Goal: Task Accomplishment & Management: Use online tool/utility

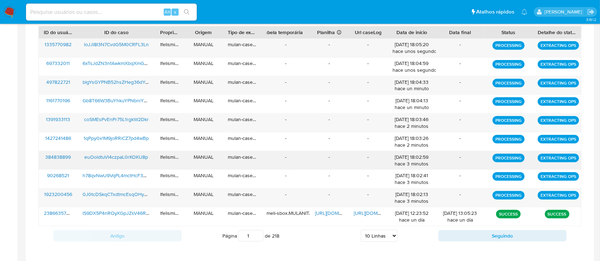
scroll to position [285, 0]
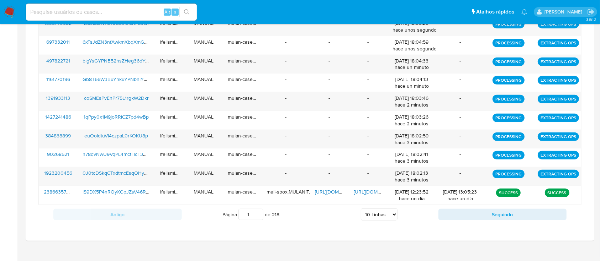
click at [386, 221] on div "Página 1 de 218 5 Linhas 10 Linhas 20 Linhas 25 Linhas 50 Linhas 100 Linhas" at bounding box center [310, 215] width 256 height 14
click at [387, 212] on select "5 Linhas 10 Linhas 20 Linhas 25 Linhas 50 Linhas 100 Linhas" at bounding box center [379, 215] width 37 height 12
select select "25"
click at [361, 209] on select "5 Linhas 10 Linhas 20 Linhas 25 Linhas 50 Linhas 100 Linhas" at bounding box center [379, 215] width 37 height 12
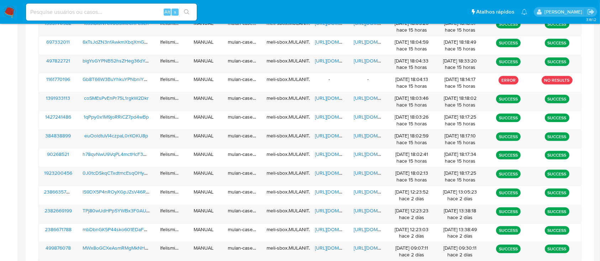
scroll to position [440, 0]
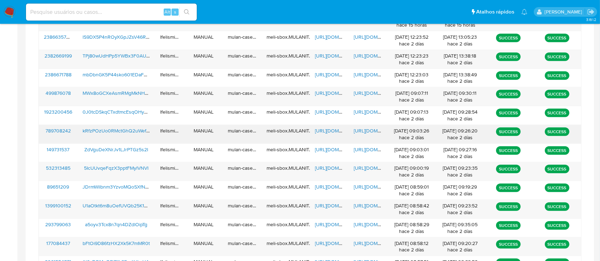
click at [370, 131] on span "https://docs.google.com/document/d/1-R_gZdyYBiOi6Q65V-gmGCBUgb5XN6ZFqYhf893zL20…" at bounding box center [378, 130] width 49 height 7
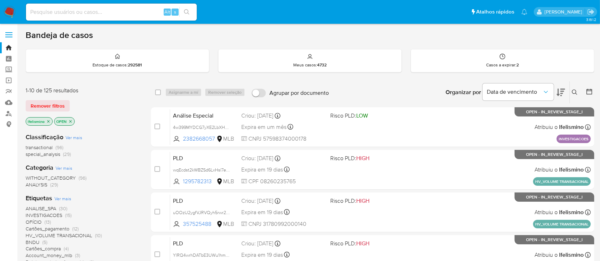
click at [141, 15] on input at bounding box center [111, 11] width 171 height 9
paste input "TkdLIvFq3fxroZMEFjPDjo5M"
type input "TkdLIvFq3fxroZMEFjPDjo5M"
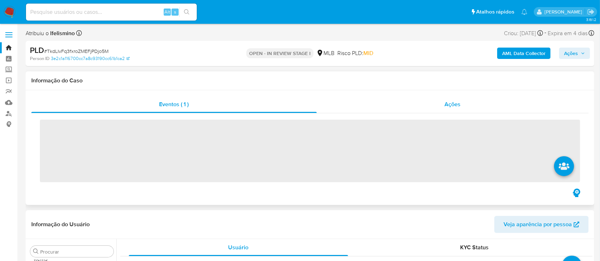
scroll to position [369, 0]
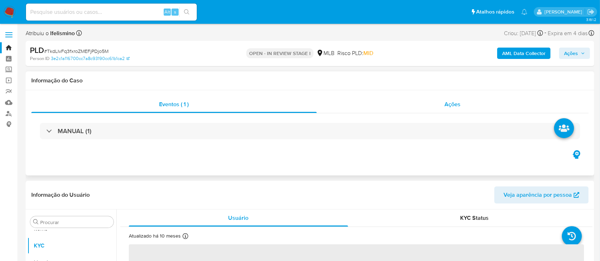
select select "10"
click at [412, 109] on div "Ações" at bounding box center [453, 104] width 272 height 17
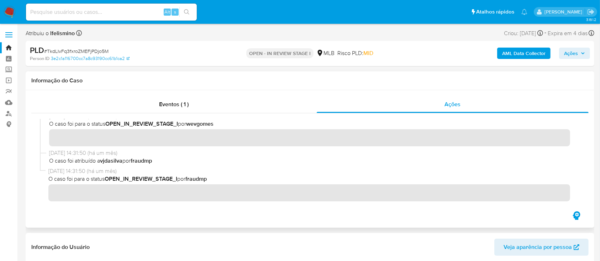
scroll to position [0, 0]
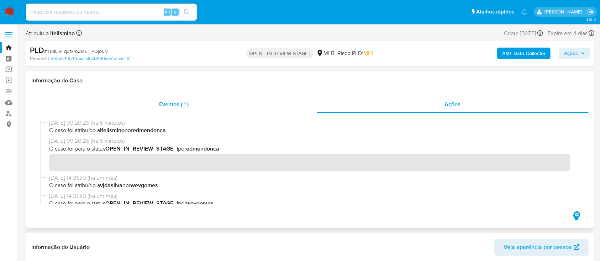
click at [186, 106] on span "Eventos ( 1 )" at bounding box center [174, 104] width 30 height 8
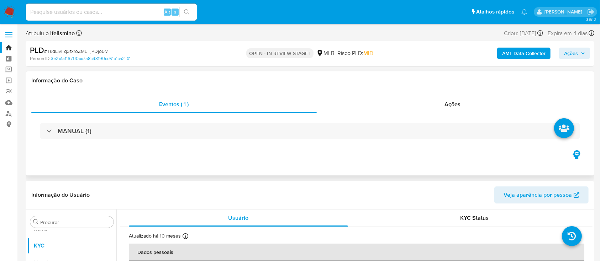
click at [129, 141] on div "MANUAL (1)" at bounding box center [309, 131] width 557 height 36
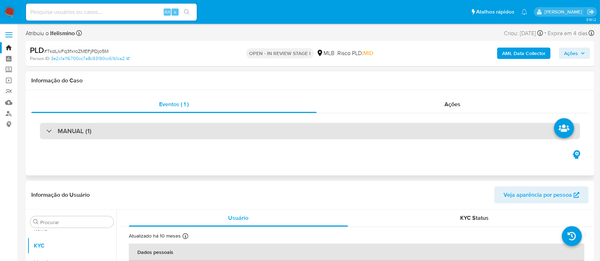
click at [137, 134] on div "MANUAL (1)" at bounding box center [310, 131] width 540 height 16
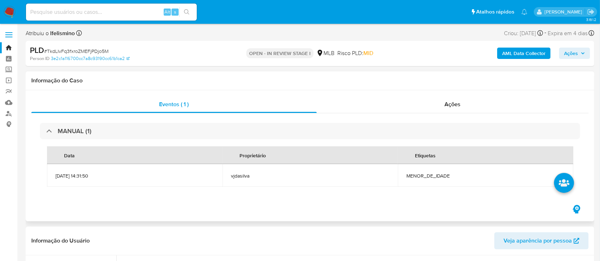
drag, startPoint x: 137, startPoint y: 134, endPoint x: 157, endPoint y: 142, distance: 21.9
click at [137, 134] on div "MANUAL (1)" at bounding box center [310, 131] width 540 height 16
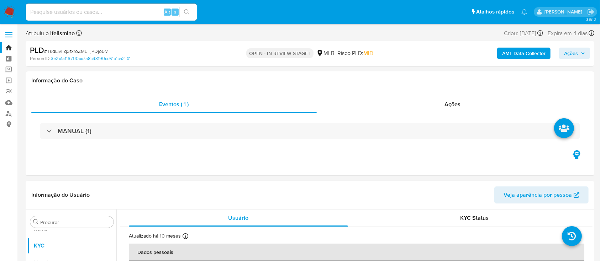
click at [128, 18] on div "Alt s" at bounding box center [111, 12] width 171 height 17
click at [148, 14] on input at bounding box center [111, 11] width 171 height 9
paste input "LHZhQVEK5yACB3jTkLG0B5NM"
type input "LHZhQVEK5yACB3jTkLG0B5NM"
click at [188, 15] on icon "search-icon" at bounding box center [187, 12] width 6 height 6
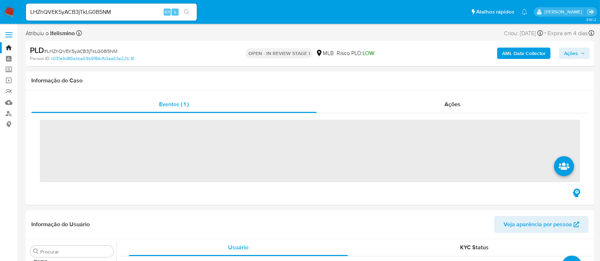
scroll to position [369, 0]
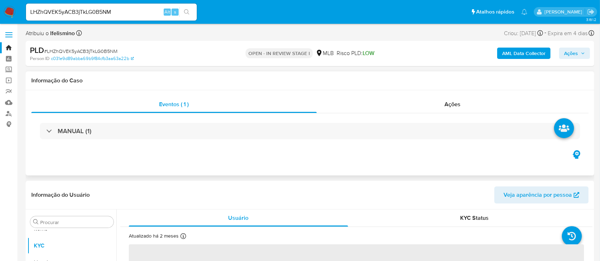
select select "10"
click at [475, 116] on div "MANUAL (1)" at bounding box center [309, 131] width 557 height 36
click at [463, 108] on div "Ações" at bounding box center [453, 104] width 272 height 17
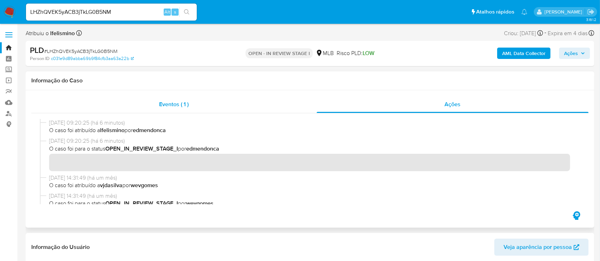
click at [164, 104] on span "Eventos ( 1 )" at bounding box center [174, 104] width 30 height 8
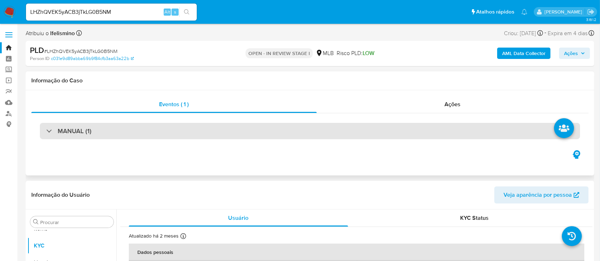
click at [168, 135] on div "MANUAL (1)" at bounding box center [310, 131] width 540 height 16
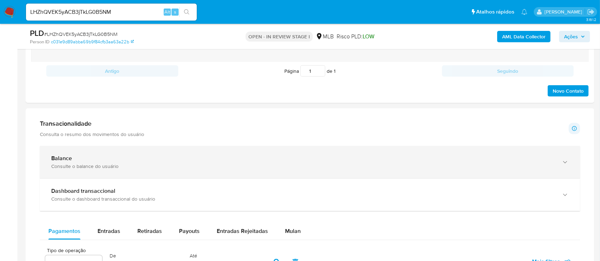
scroll to position [474, 0]
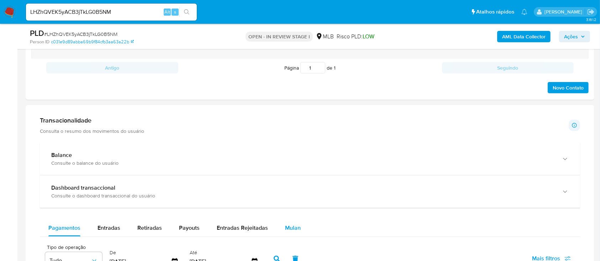
click at [288, 224] on span "Mulan" at bounding box center [293, 228] width 16 height 8
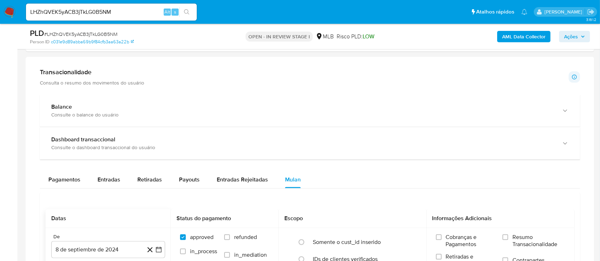
scroll to position [569, 0]
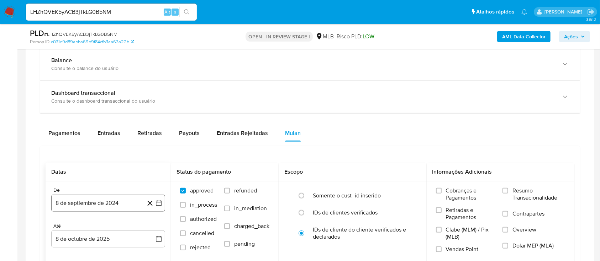
click at [90, 195] on button "8 de septiembre de 2024" at bounding box center [108, 203] width 114 height 17
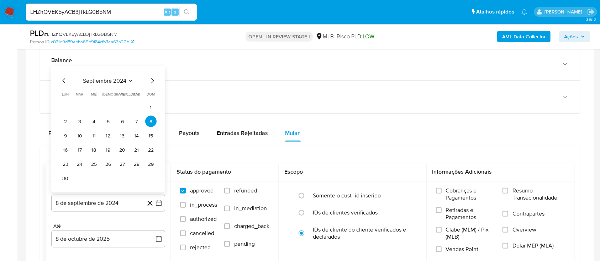
drag, startPoint x: 111, startPoint y: 86, endPoint x: 127, endPoint y: 83, distance: 16.3
click at [111, 85] on div "septiembre 2024 septiembre 2024 lun lunes mar martes mié miércoles jue jueves v…" at bounding box center [108, 130] width 97 height 107
click at [115, 78] on span "septiembre 2024" at bounding box center [104, 81] width 43 height 7
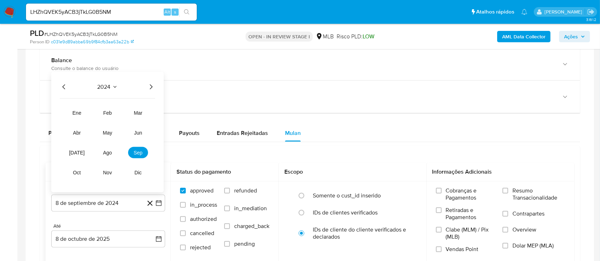
click at [147, 84] on icon "Año siguiente" at bounding box center [151, 87] width 9 height 9
click at [103, 152] on span "ago" at bounding box center [107, 153] width 9 height 6
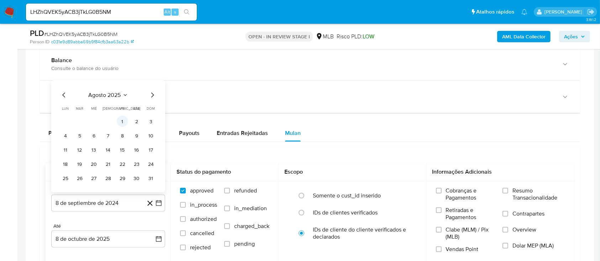
click at [121, 121] on button "1" at bounding box center [122, 121] width 11 height 11
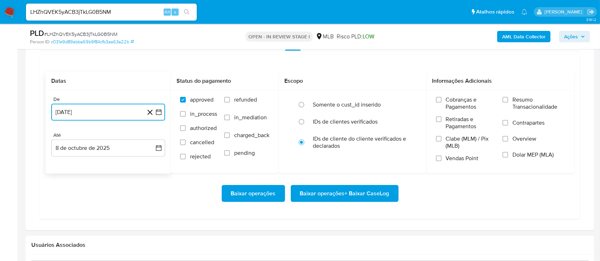
scroll to position [711, 0]
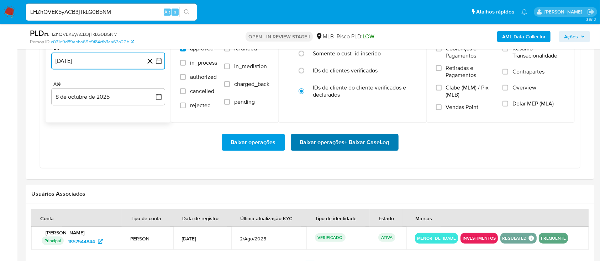
click at [339, 141] on span "Baixar operações + Baixar CaseLog" at bounding box center [344, 143] width 89 height 16
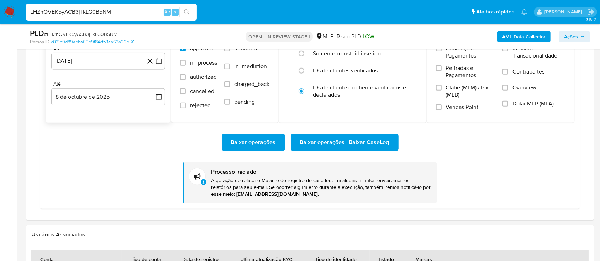
click at [108, 15] on input "LHZhQVEK5yACB3jTkLG0B5NM" at bounding box center [111, 11] width 171 height 9
paste input "TkdLIvFq3fxroZMEFjPDjo5"
type input "TkdLIvFq3fxroZMEFjPDjo5M"
click at [188, 13] on icon "search-icon" at bounding box center [186, 11] width 5 height 5
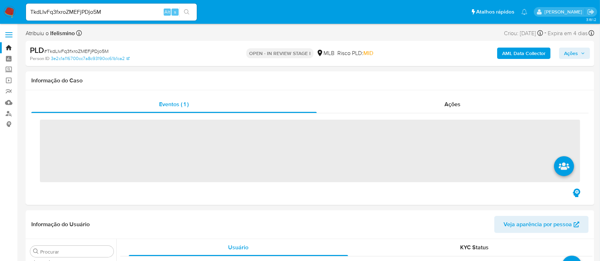
scroll to position [369, 0]
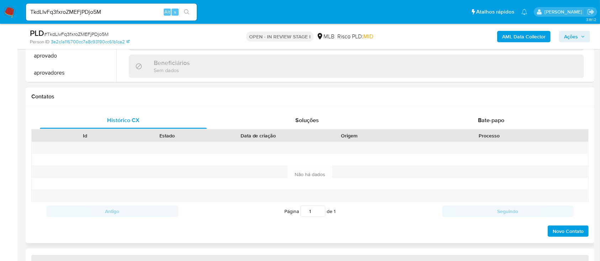
select select "10"
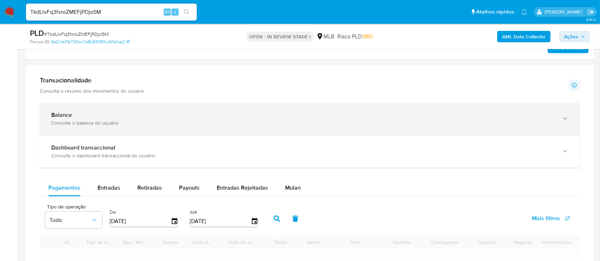
scroll to position [474, 0]
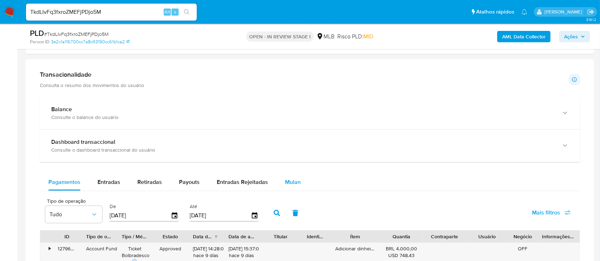
click at [303, 181] on button "Mulan" at bounding box center [292, 182] width 33 height 17
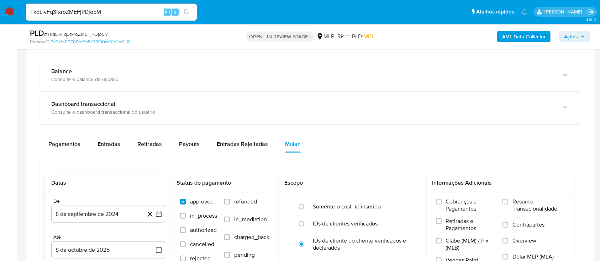
scroll to position [569, 0]
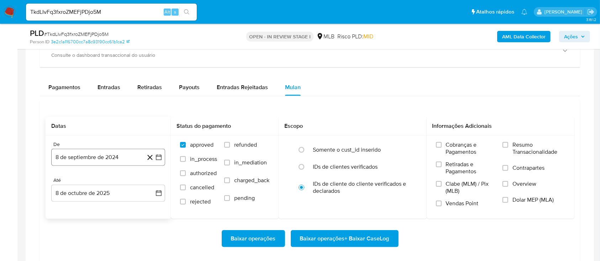
drag, startPoint x: 98, startPoint y: 147, endPoint x: 97, endPoint y: 155, distance: 7.5
click at [98, 148] on div "De 8 de septiembre de 2024 8-09-2024" at bounding box center [108, 154] width 114 height 25
click at [95, 158] on button "8 de septiembre de 2024" at bounding box center [108, 157] width 114 height 17
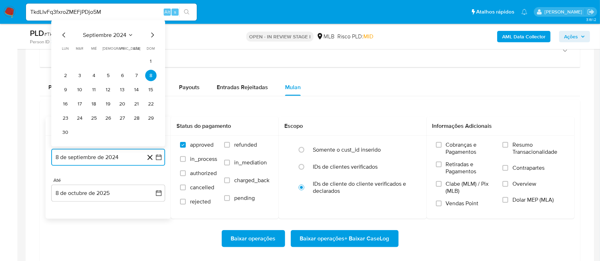
click at [104, 33] on span "septiembre 2024" at bounding box center [104, 35] width 43 height 7
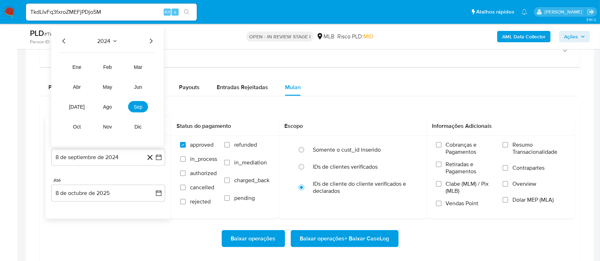
click at [147, 40] on icon "Año siguiente" at bounding box center [151, 41] width 9 height 9
click at [103, 106] on span "ago" at bounding box center [107, 107] width 9 height 6
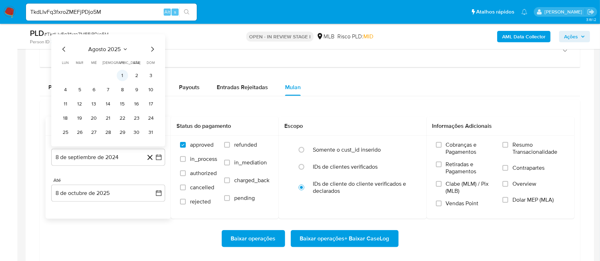
click at [117, 76] on button "1" at bounding box center [122, 75] width 11 height 11
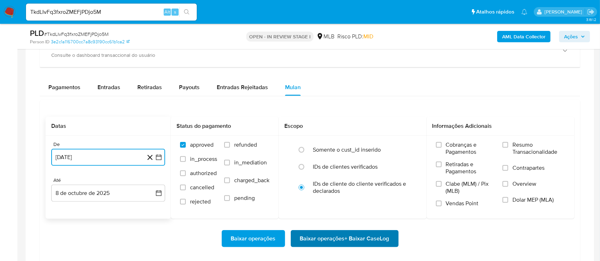
click at [324, 235] on span "Baixar operações + Baixar CaseLog" at bounding box center [344, 239] width 89 height 16
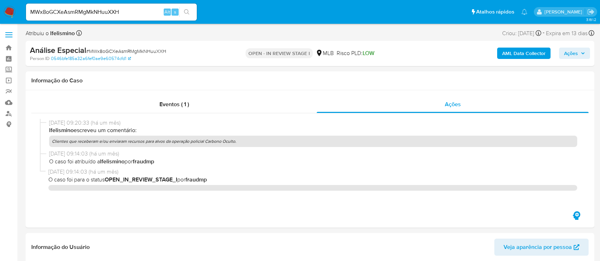
select select "10"
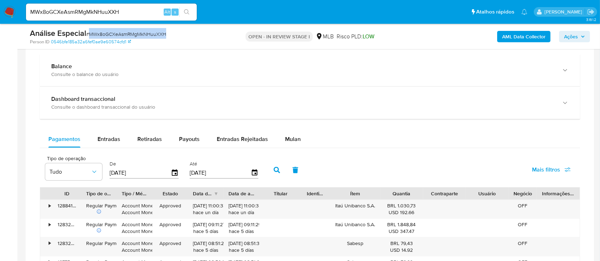
scroll to position [521, 0]
click at [292, 139] on span "Mulan" at bounding box center [293, 139] width 16 height 8
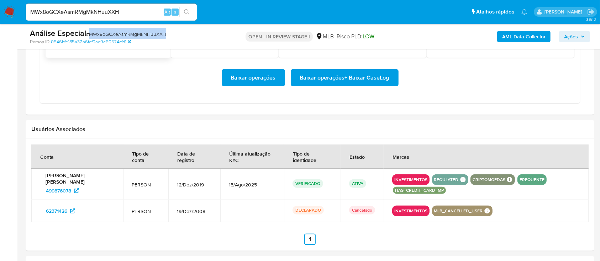
scroll to position [664, 0]
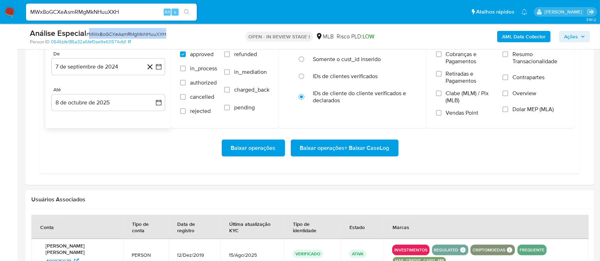
click at [108, 69] on button "7 de septiembre de 2024" at bounding box center [108, 66] width 114 height 17
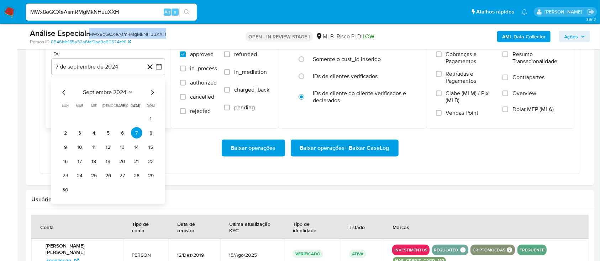
click at [100, 91] on span "septiembre 2024" at bounding box center [104, 92] width 43 height 7
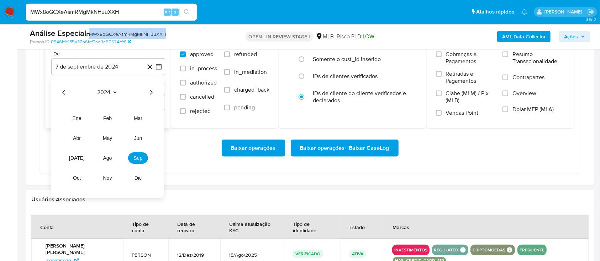
click at [147, 94] on icon "Año siguiente" at bounding box center [151, 93] width 9 height 9
click at [102, 155] on button "ago" at bounding box center [107, 158] width 20 height 11
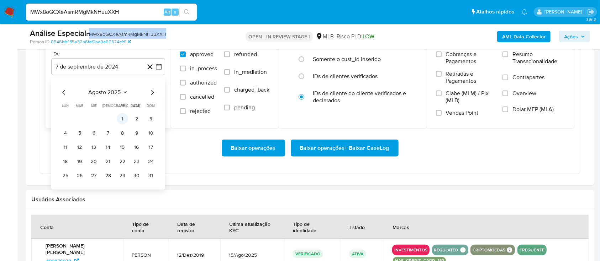
click at [122, 113] on td "1" at bounding box center [122, 118] width 11 height 11
click at [124, 120] on button "1" at bounding box center [122, 118] width 11 height 11
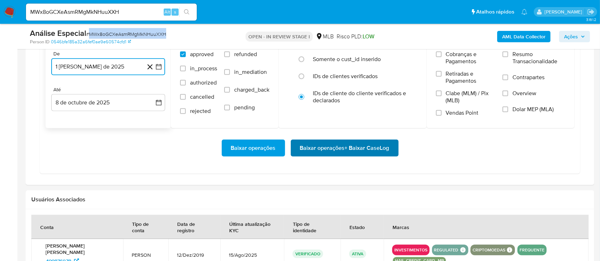
click at [326, 152] on span "Baixar operações + Baixar CaseLog" at bounding box center [344, 149] width 89 height 16
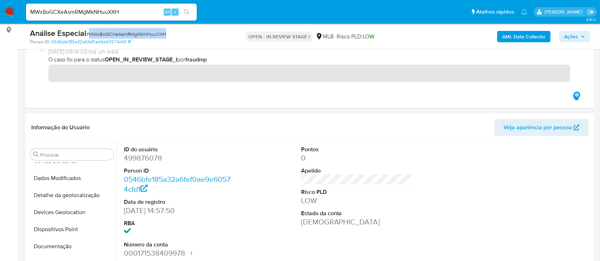
scroll to position [0, 0]
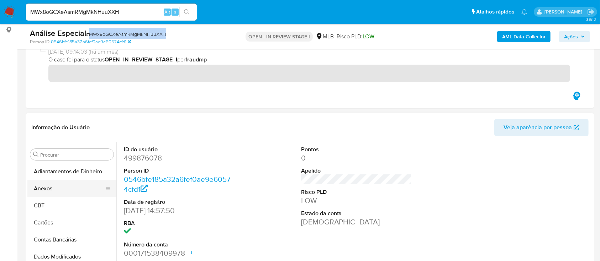
click at [69, 186] on button "Anexos" at bounding box center [68, 188] width 83 height 17
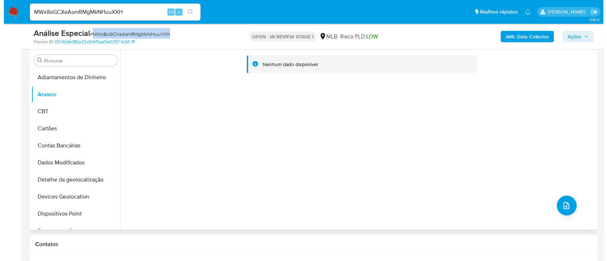
scroll to position [190, 0]
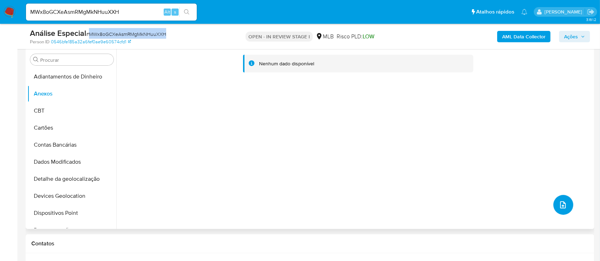
click at [554, 200] on button "upload-file" at bounding box center [563, 205] width 20 height 20
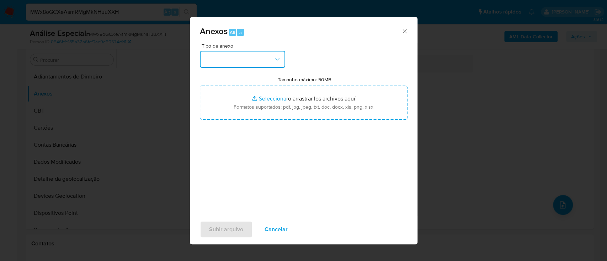
click at [263, 59] on button "button" at bounding box center [242, 59] width 85 height 17
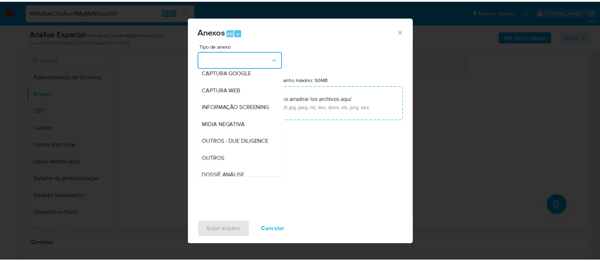
scroll to position [95, 0]
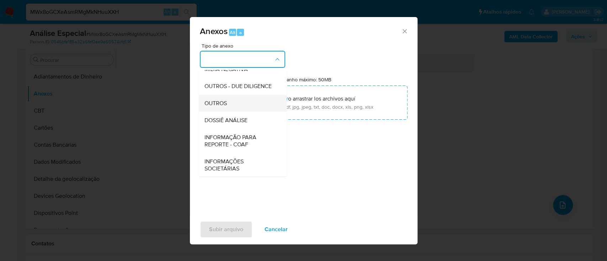
click at [226, 107] on span "OUTROS" at bounding box center [215, 103] width 22 height 7
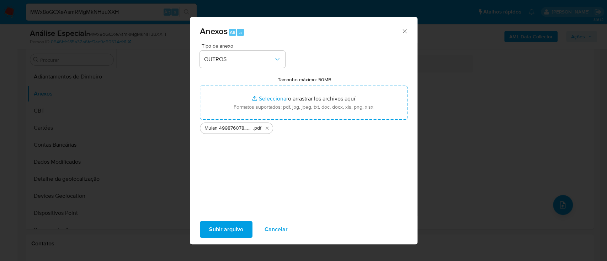
click at [224, 226] on span "Subir arquivo" at bounding box center [226, 230] width 34 height 16
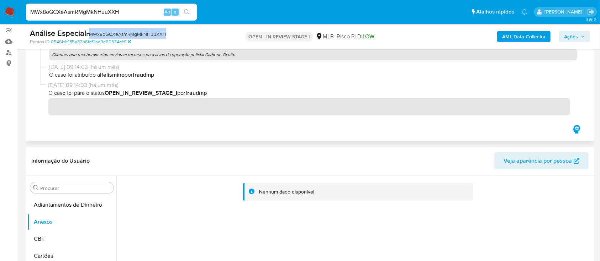
scroll to position [0, 0]
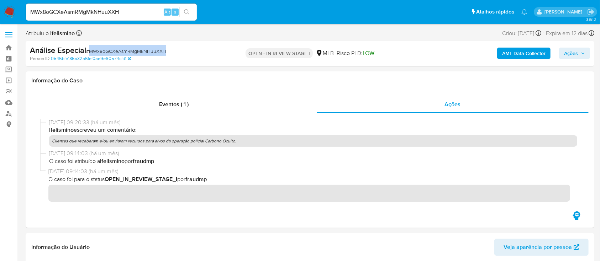
click at [514, 47] on div "AML Data Collector Ações" at bounding box center [497, 53] width 185 height 17
click at [515, 50] on b "AML Data Collector" at bounding box center [523, 53] width 43 height 11
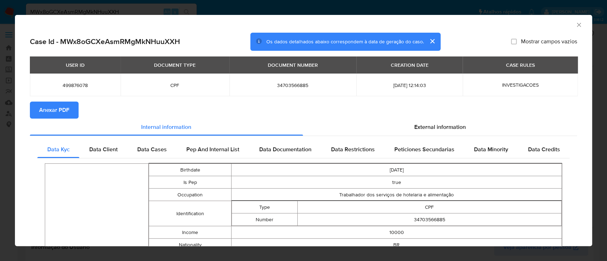
click at [61, 117] on span "Anexar PDF" at bounding box center [54, 110] width 30 height 16
click at [273, 13] on div "AML Data Collector Case Id - MWx8oGCXeAsmRMgMkNHuuXXH Os dados detalhados abaix…" at bounding box center [303, 130] width 607 height 261
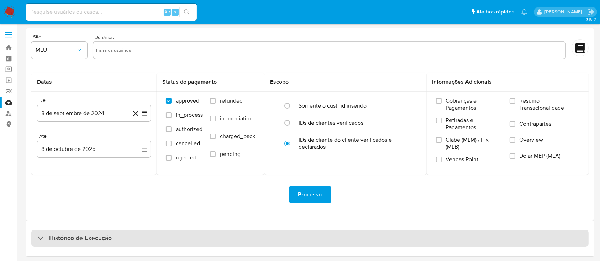
click at [158, 232] on div "Histórico de Execução" at bounding box center [309, 238] width 557 height 17
select select "10"
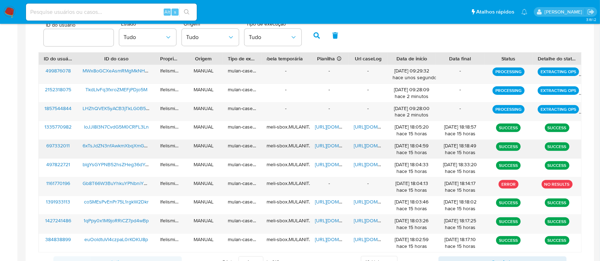
scroll to position [285, 0]
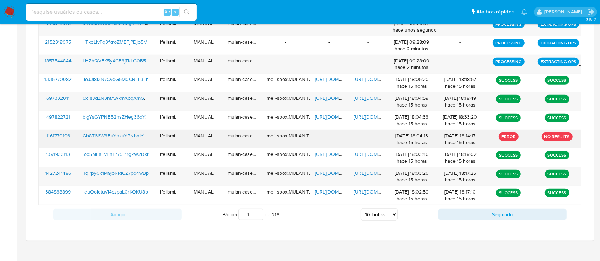
click at [128, 136] on span "Gb8T66W3BuYhkuYPNbniYMeI" at bounding box center [117, 135] width 69 height 7
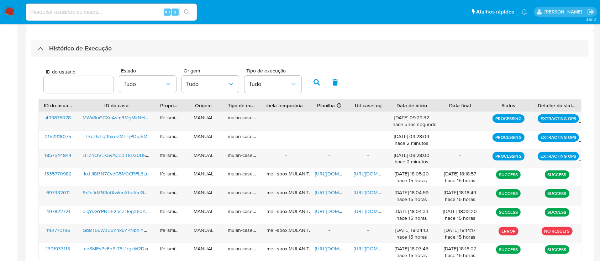
scroll to position [190, 0]
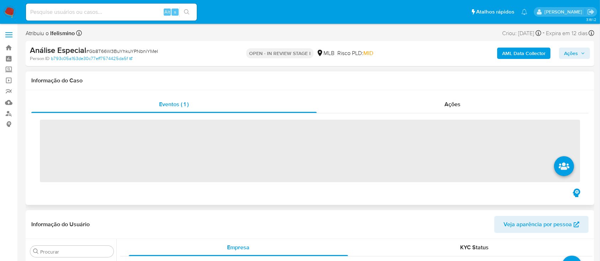
scroll to position [369, 0]
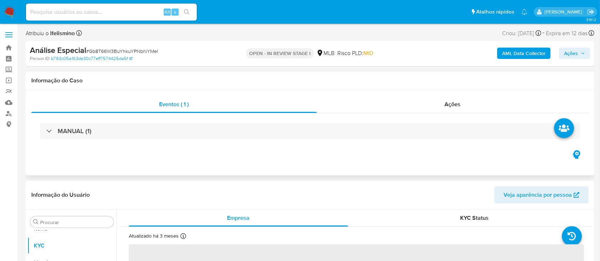
select select "10"
click at [458, 104] on span "Ações" at bounding box center [453, 104] width 16 height 8
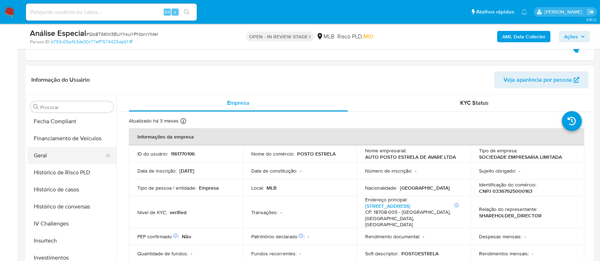
scroll to position [179, 0]
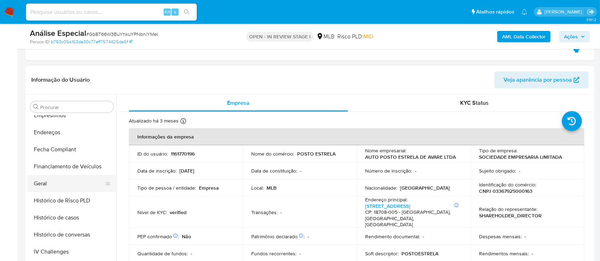
click at [60, 187] on button "Geral" at bounding box center [68, 183] width 83 height 17
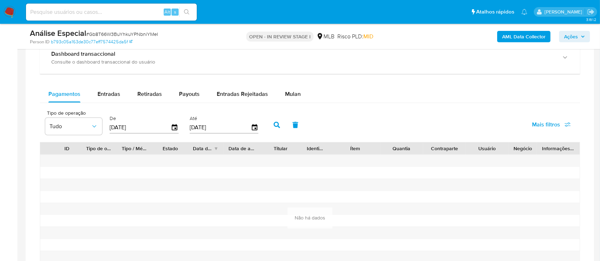
scroll to position [616, 0]
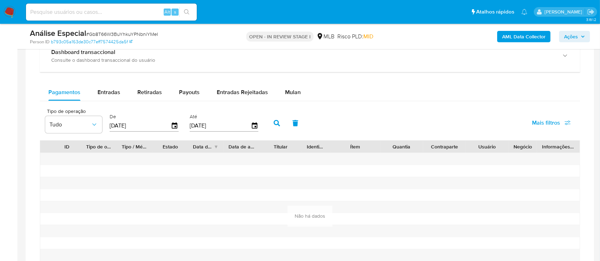
click at [106, 101] on div "Pagamentos Entradas Retiradas Payouts Entradas Rejeitadas Mulan" at bounding box center [310, 92] width 540 height 17
drag, startPoint x: 107, startPoint y: 98, endPoint x: 114, endPoint y: 97, distance: 6.8
click at [108, 97] on div "Entradas" at bounding box center [108, 92] width 23 height 17
select select "10"
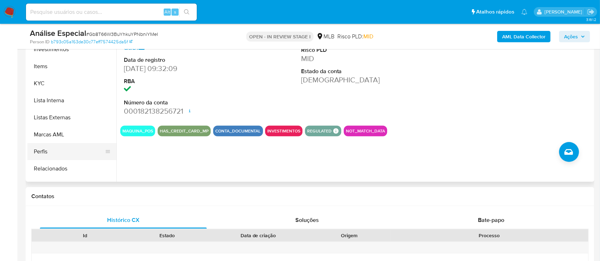
scroll to position [369, 0]
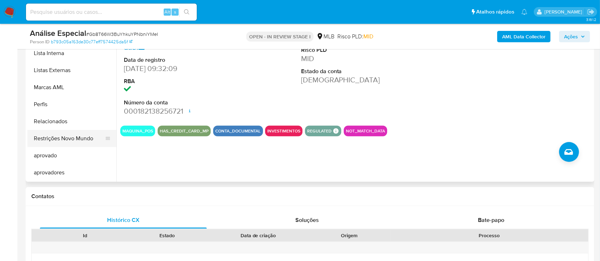
click at [65, 138] on button "Restrições Novo Mundo" at bounding box center [68, 138] width 83 height 17
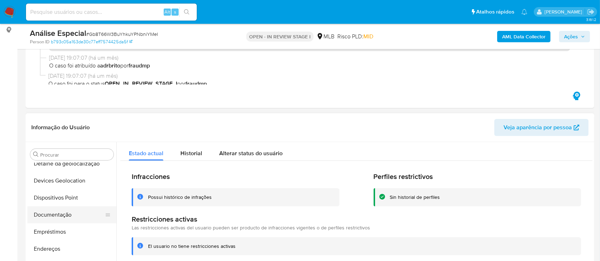
scroll to position [132, 0]
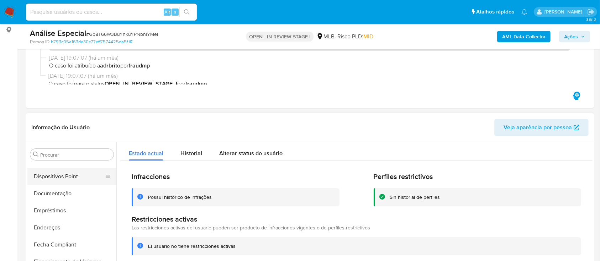
drag, startPoint x: 86, startPoint y: 193, endPoint x: 102, endPoint y: 181, distance: 20.3
click at [87, 192] on button "Documentação" at bounding box center [71, 193] width 89 height 17
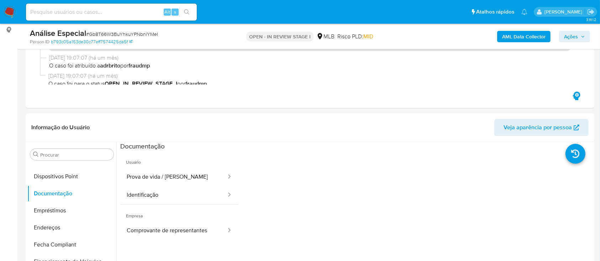
click at [155, 168] on button "Prova de vida / Selfie" at bounding box center [173, 177] width 107 height 18
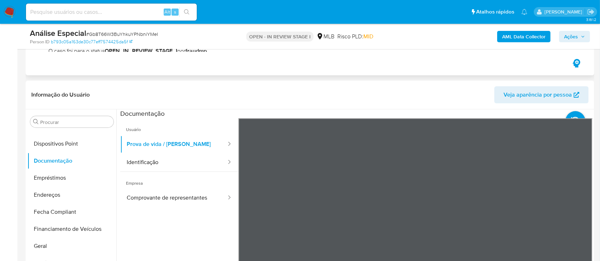
scroll to position [142, 0]
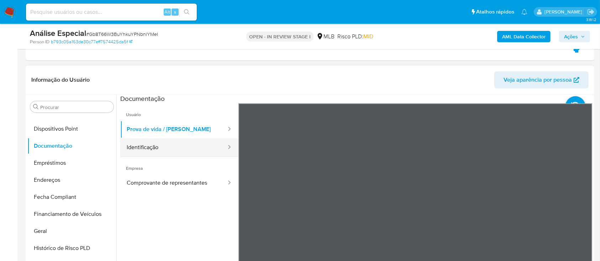
click at [181, 141] on button "Identificação" at bounding box center [173, 148] width 107 height 18
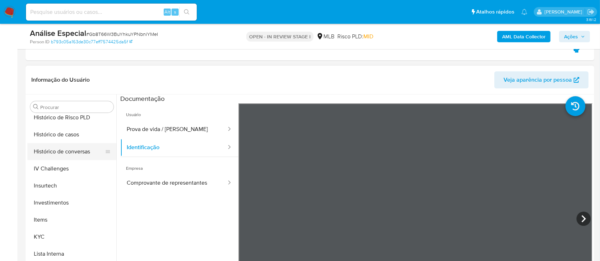
scroll to position [274, 0]
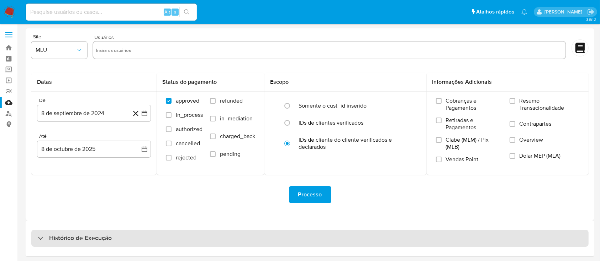
click at [176, 235] on div "Histórico de Execução" at bounding box center [309, 238] width 557 height 17
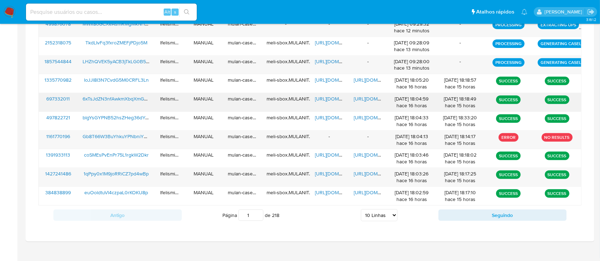
scroll to position [285, 0]
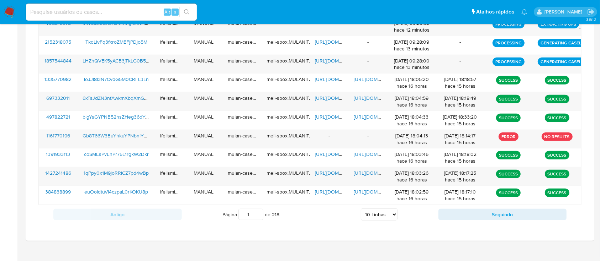
click at [375, 218] on select "5 Linhas 10 Linhas 20 Linhas 25 Linhas 50 Linhas 100 Linhas" at bounding box center [379, 215] width 37 height 12
select select "25"
click at [361, 209] on select "5 Linhas 10 Linhas 20 Linhas 25 Linhas 50 Linhas 100 Linhas" at bounding box center [379, 215] width 37 height 12
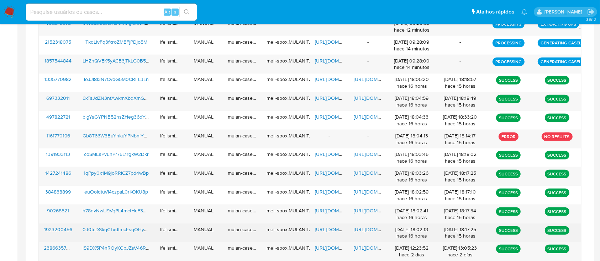
click at [362, 226] on span "https://docs.google.com/document/d/1VHi8dhr6jbKfAof4hi_ZLL7PwDbTXWi3z4Zka5qyhQM…" at bounding box center [378, 229] width 49 height 7
click at [332, 228] on span "https://docs.google.com/spreadsheets/d/1WhAkuL-AnDihsqReeVbzQqxflNXEi9DpzAlsaiL…" at bounding box center [339, 229] width 49 height 7
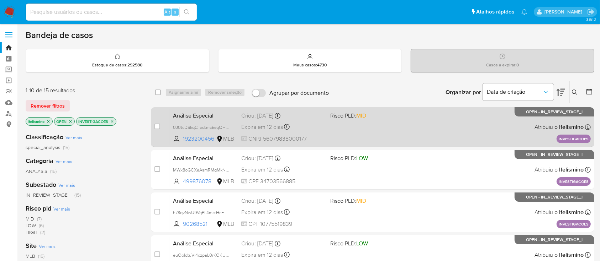
click at [339, 125] on div "Análise Especial 0J0tcDSkqCTxdtmcEsqOHyEG 1923200456 MLB Risco PLD: MID Criou: …" at bounding box center [380, 127] width 420 height 36
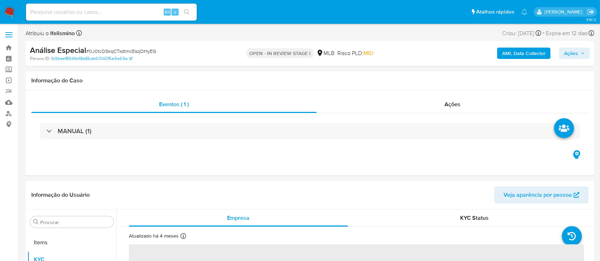
scroll to position [369, 0]
select select "10"
click at [125, 48] on span "# 0J0tcDSkqCTxdtmcEsqOHyEG" at bounding box center [121, 51] width 70 height 7
drag, startPoint x: 125, startPoint y: 48, endPoint x: 121, endPoint y: 47, distance: 4.4
click at [125, 48] on span "# 0J0tcDSkqCTxdtmcEsqOHyEG" at bounding box center [121, 51] width 70 height 7
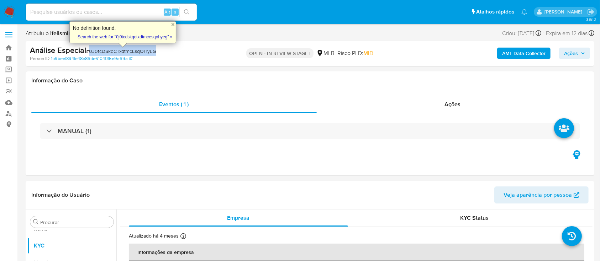
copy span "0J0tcDSkqCTxdtmcEsqOHyEG"
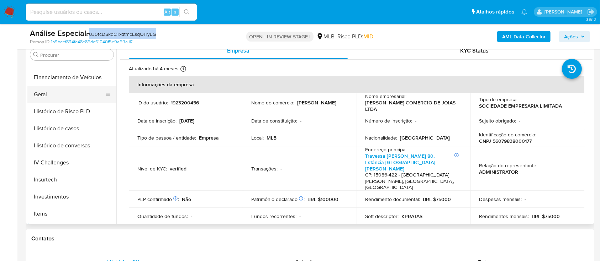
scroll to position [132, 0]
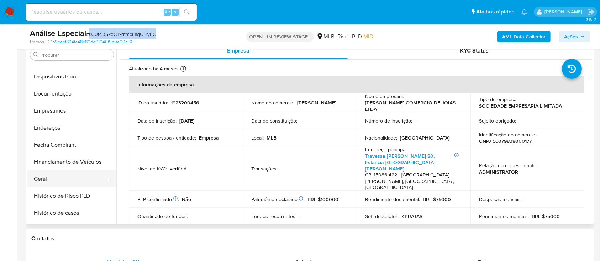
click at [52, 178] on button "Geral" at bounding box center [68, 179] width 83 height 17
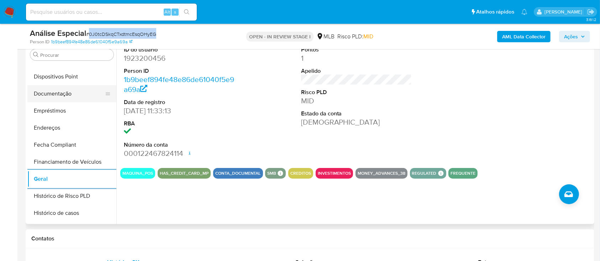
click at [78, 98] on button "Documentação" at bounding box center [68, 93] width 83 height 17
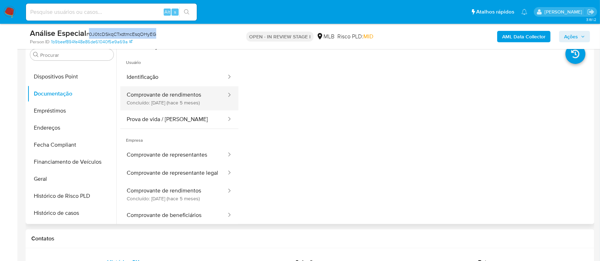
click at [186, 99] on button "Comprovante de rendimentos Concluído: 01/05/2025 (hace 5 meses)" at bounding box center [173, 98] width 107 height 24
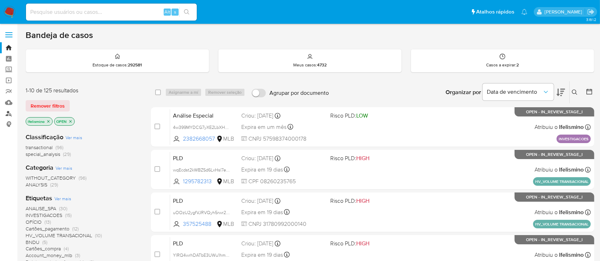
click at [11, 113] on link "Localizador de pessoas" at bounding box center [42, 113] width 85 height 11
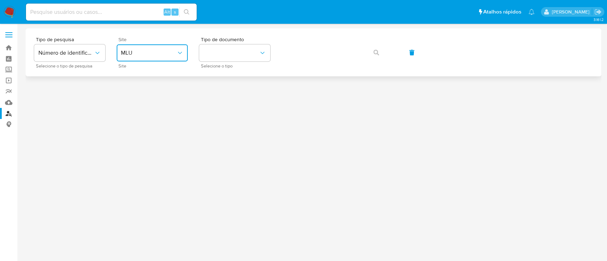
click at [142, 55] on span "MLU" at bounding box center [148, 52] width 55 height 7
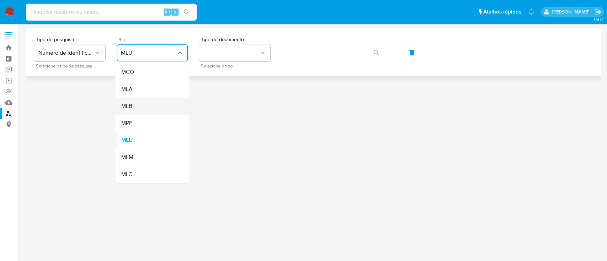
click at [138, 105] on div "MLB" at bounding box center [150, 106] width 58 height 17
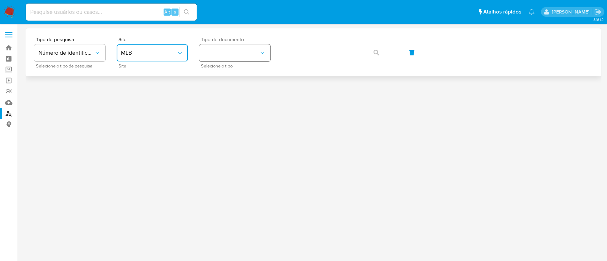
click at [233, 51] on button "identificationType" at bounding box center [234, 52] width 71 height 17
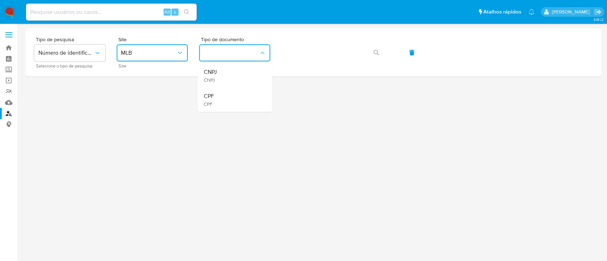
drag, startPoint x: 221, startPoint y: 104, endPoint x: 240, endPoint y: 95, distance: 21.0
click at [225, 101] on div "CPF CPF" at bounding box center [232, 100] width 58 height 24
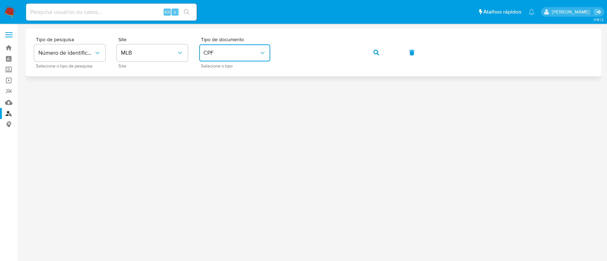
click at [393, 54] on div "Tipo de pesquisa Número de identificação Selecione o tipo de pesquisa Site MLB …" at bounding box center [313, 52] width 559 height 31
click at [390, 53] on div "Tipo de pesquisa Número de identificação Selecione o tipo de pesquisa Site MLB …" at bounding box center [313, 52] width 559 height 31
click at [369, 53] on button "button" at bounding box center [376, 52] width 24 height 17
